Goal: Information Seeking & Learning: Learn about a topic

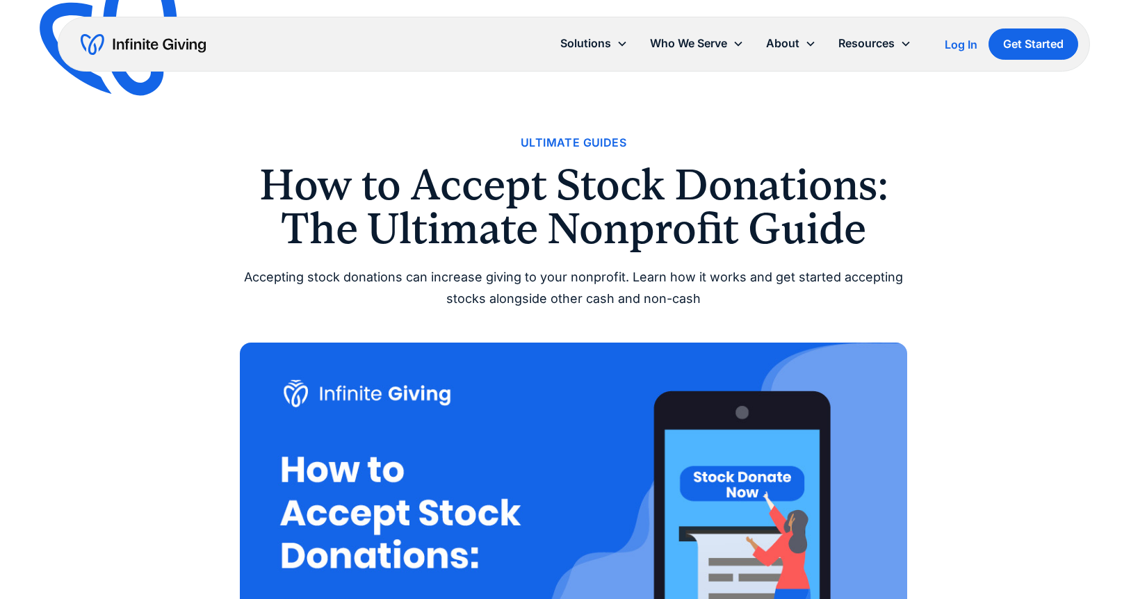
click at [602, 202] on h1 "How to Accept Stock Donations: The Ultimate Nonprofit Guide" at bounding box center [573, 206] width 667 height 87
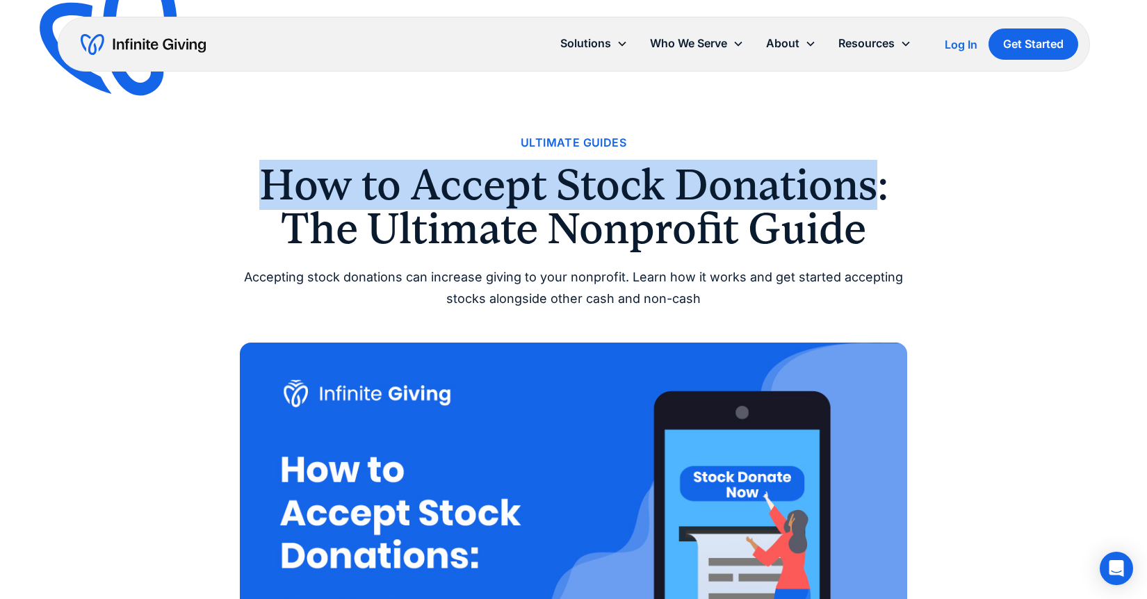
drag, startPoint x: 267, startPoint y: 177, endPoint x: 875, endPoint y: 181, distance: 607.6
click at [875, 181] on h1 "How to Accept Stock Donations: The Ultimate Nonprofit Guide" at bounding box center [573, 206] width 667 height 87
copy h1 "How to Accept Stock Donations"
